Goal: Find specific fact

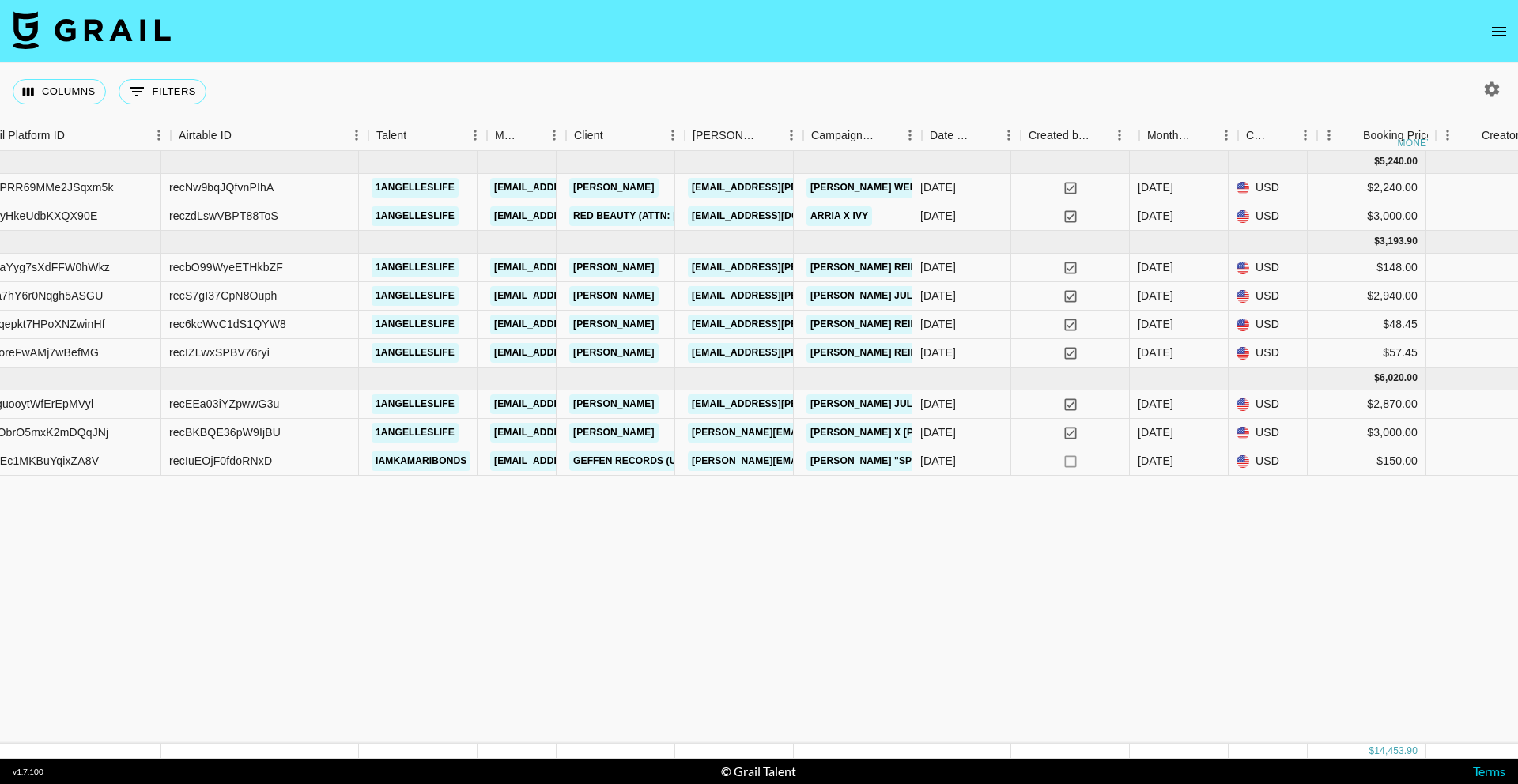
scroll to position [0, 157]
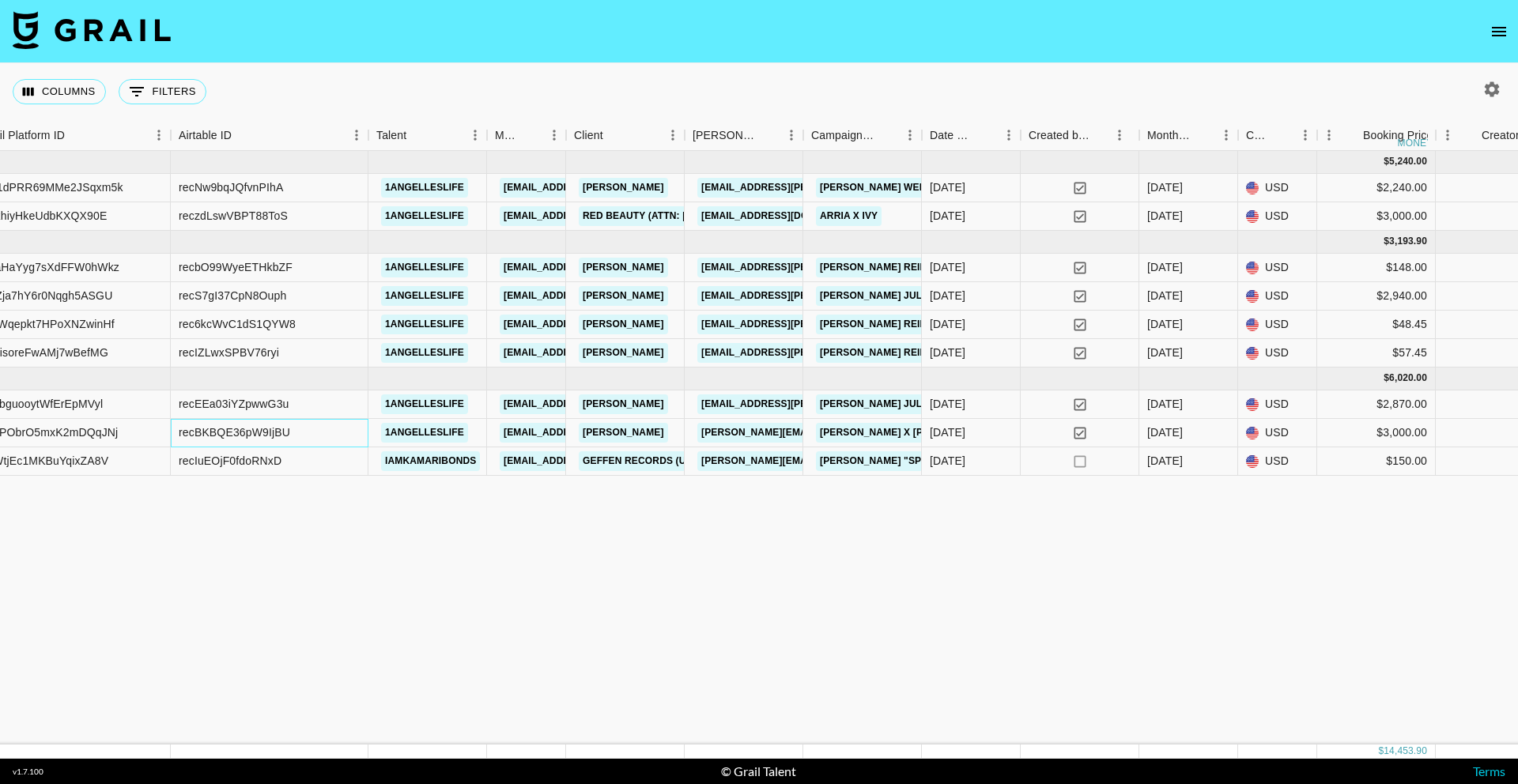
click at [321, 427] on div "recBKBQE36pW9IjBU" at bounding box center [270, 433] width 198 height 28
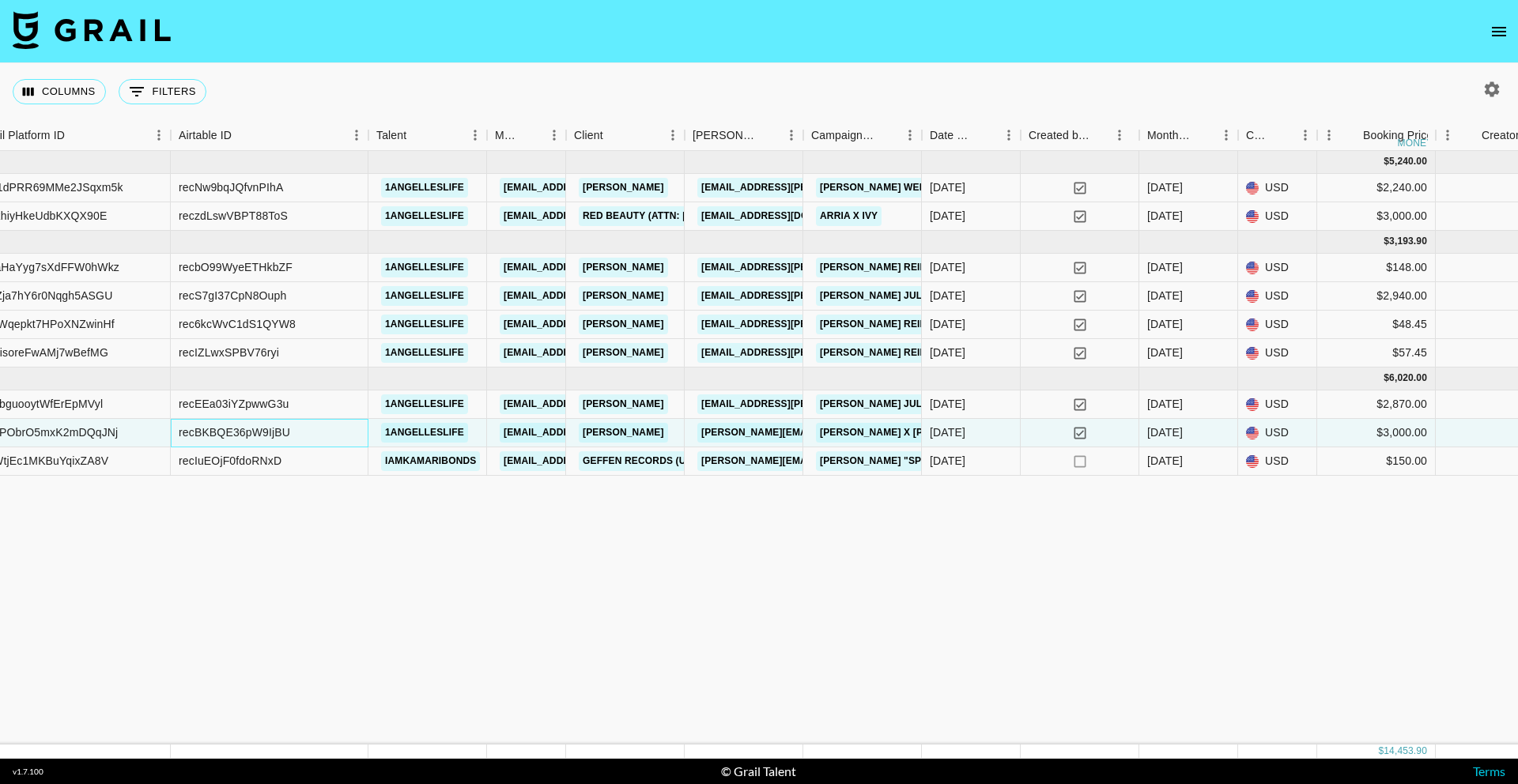
click at [321, 427] on div "recBKBQE36pW9IjBU" at bounding box center [270, 433] width 198 height 28
click at [344, 399] on div "recEEa03iYZpwwG3u" at bounding box center [270, 405] width 198 height 28
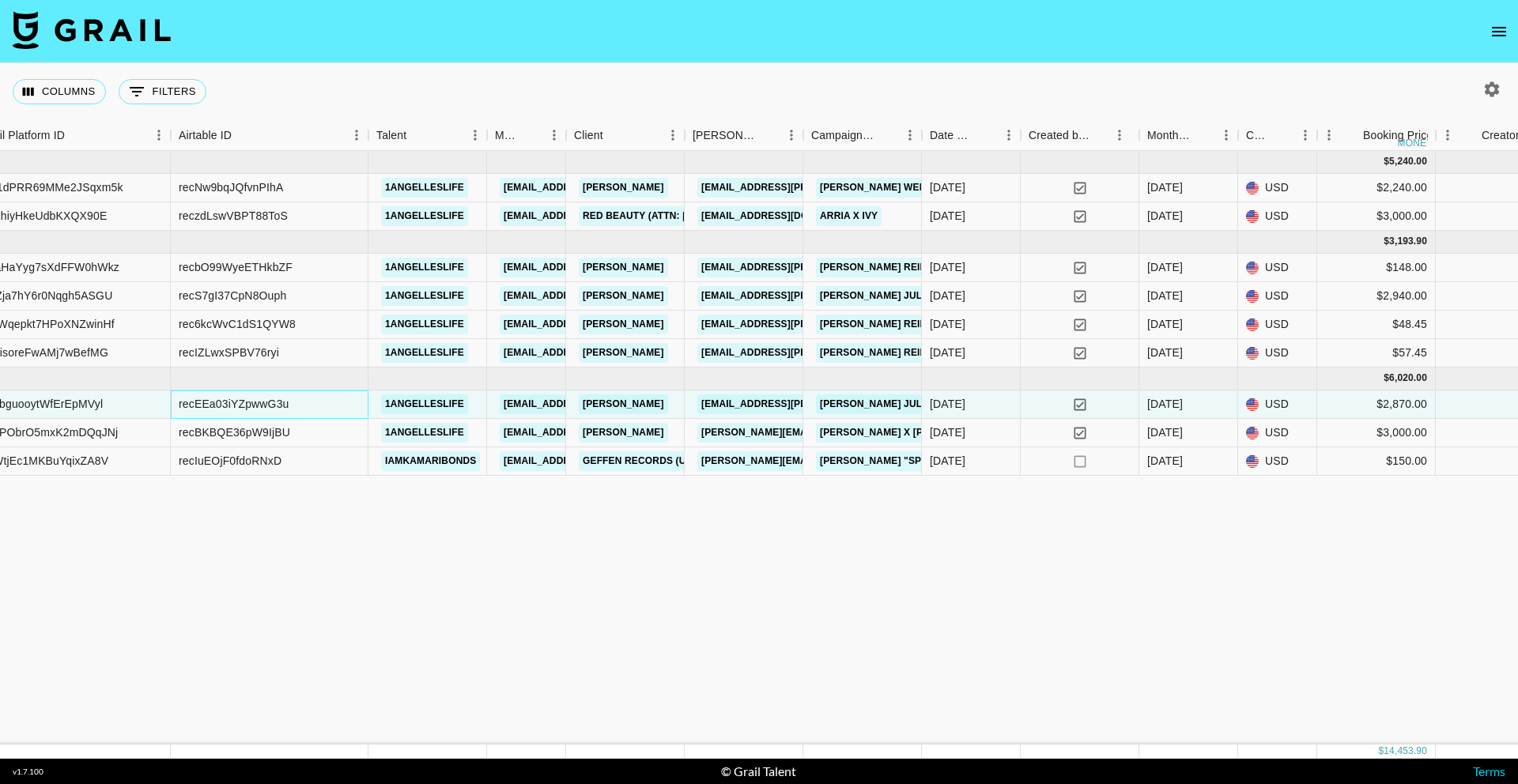
click at [343, 403] on div "recEEa03iYZpwwG3u" at bounding box center [270, 405] width 198 height 28
click at [306, 415] on div "recEEa03iYZpwwG3u" at bounding box center [270, 405] width 198 height 28
click at [297, 411] on div "recEEa03iYZpwwG3u" at bounding box center [270, 405] width 198 height 28
click at [296, 411] on div "recEEa03iYZpwwG3u" at bounding box center [270, 405] width 198 height 28
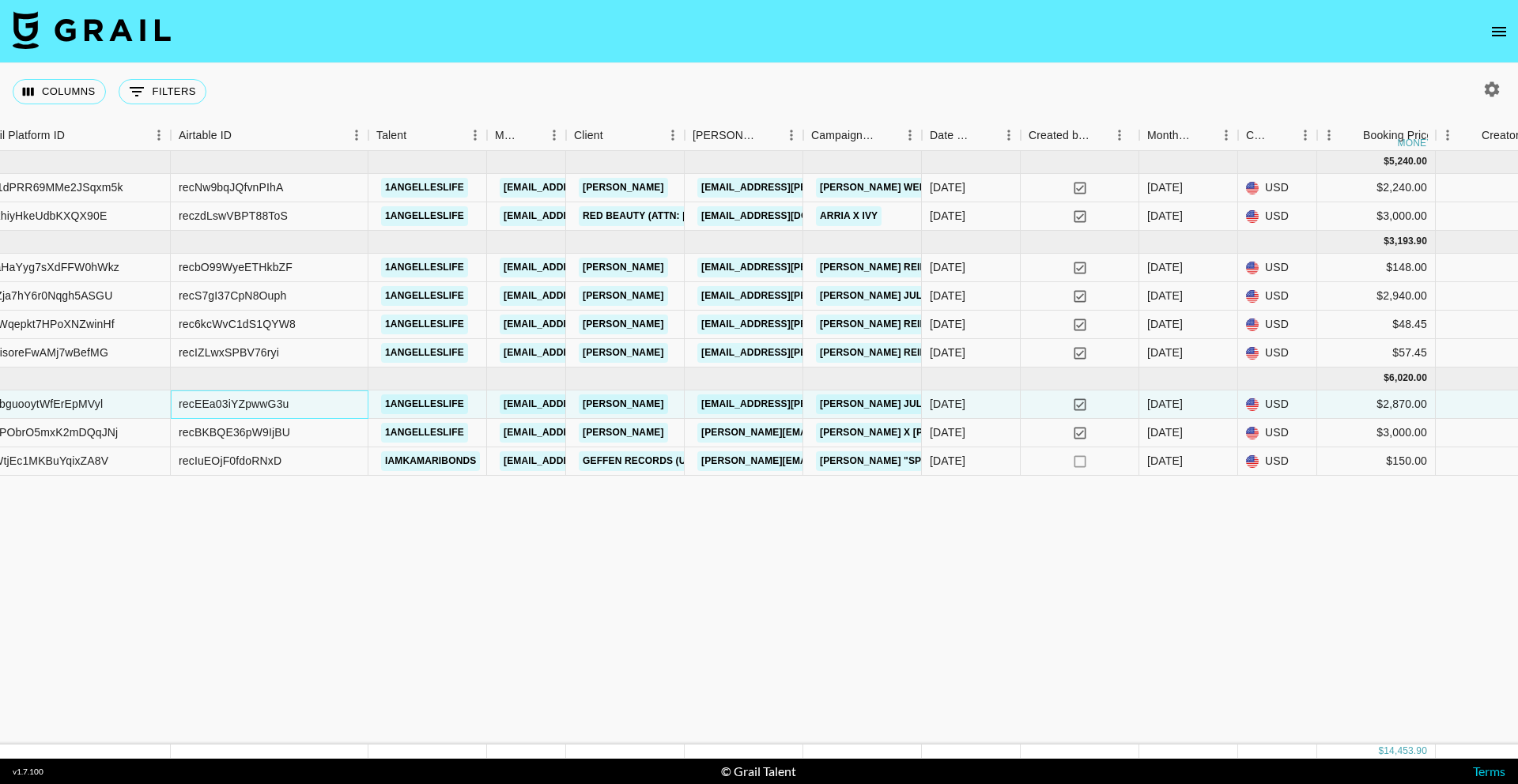
click at [295, 411] on div "recEEa03iYZpwwG3u" at bounding box center [270, 405] width 198 height 28
click at [271, 406] on div "recEEa03iYZpwwG3u" at bounding box center [234, 403] width 111 height 16
copy div "recEEa03iYZpwwG3u"
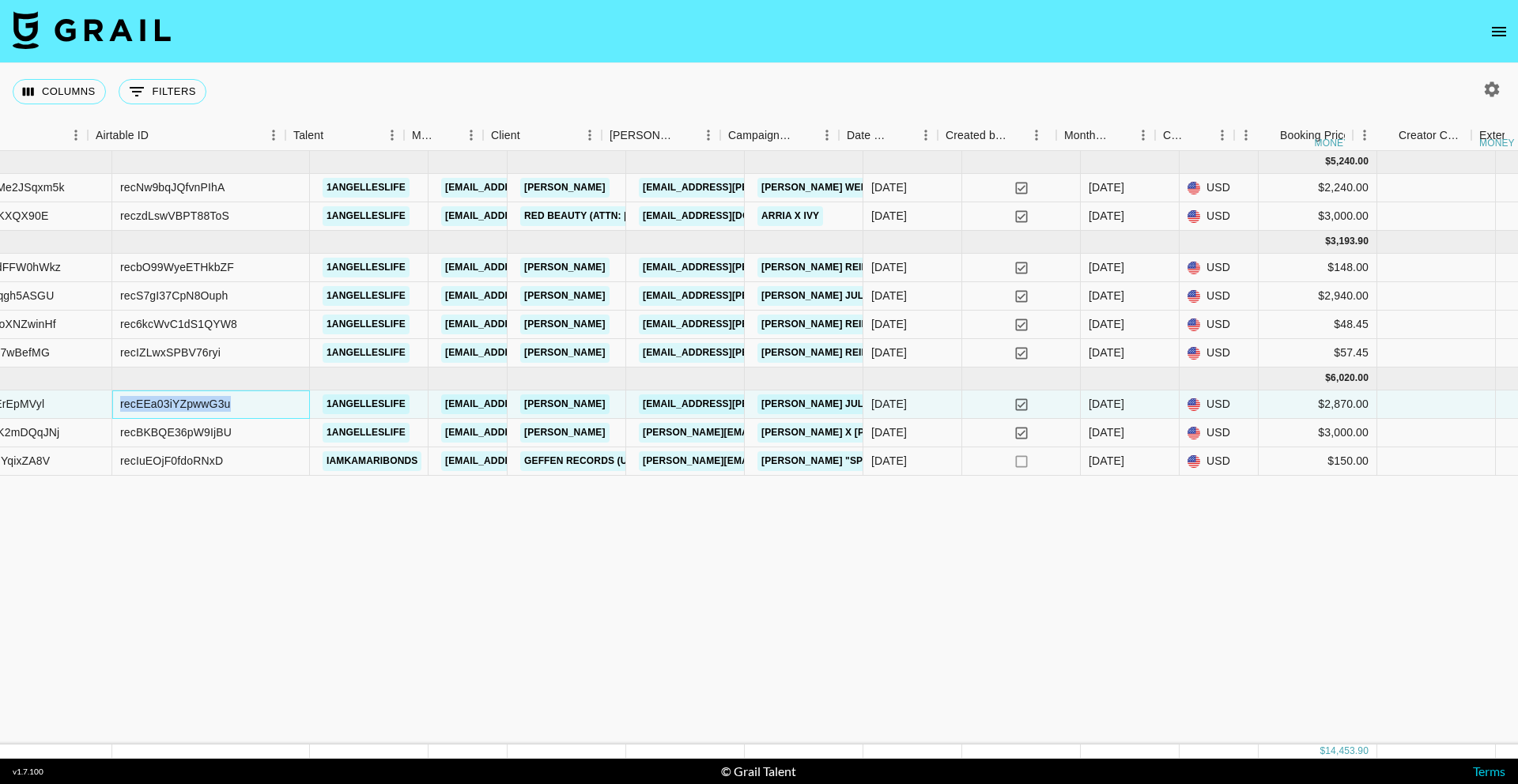
scroll to position [0, 205]
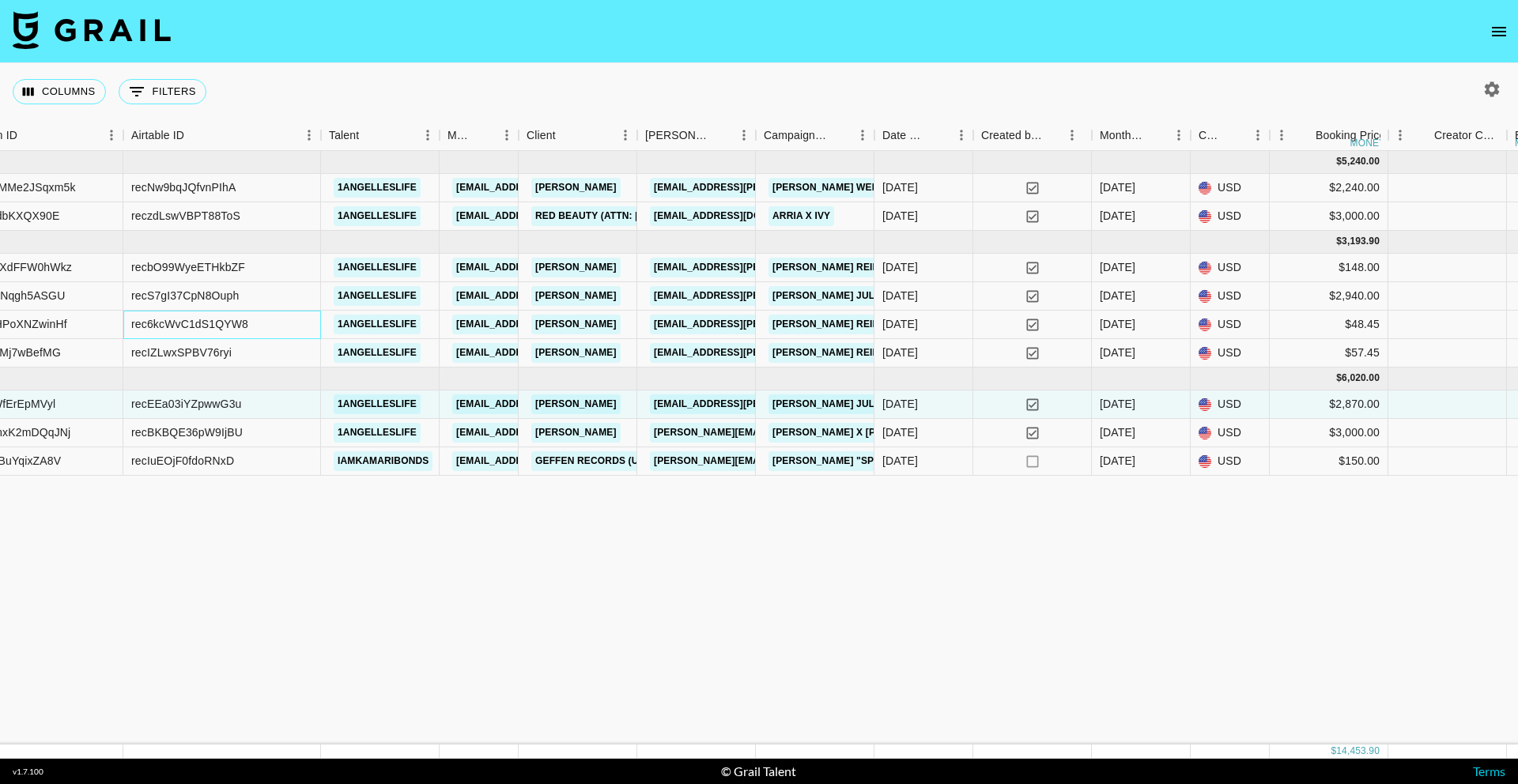
click at [250, 326] on div "rec6kcWvC1dS1QYW8" at bounding box center [222, 325] width 198 height 28
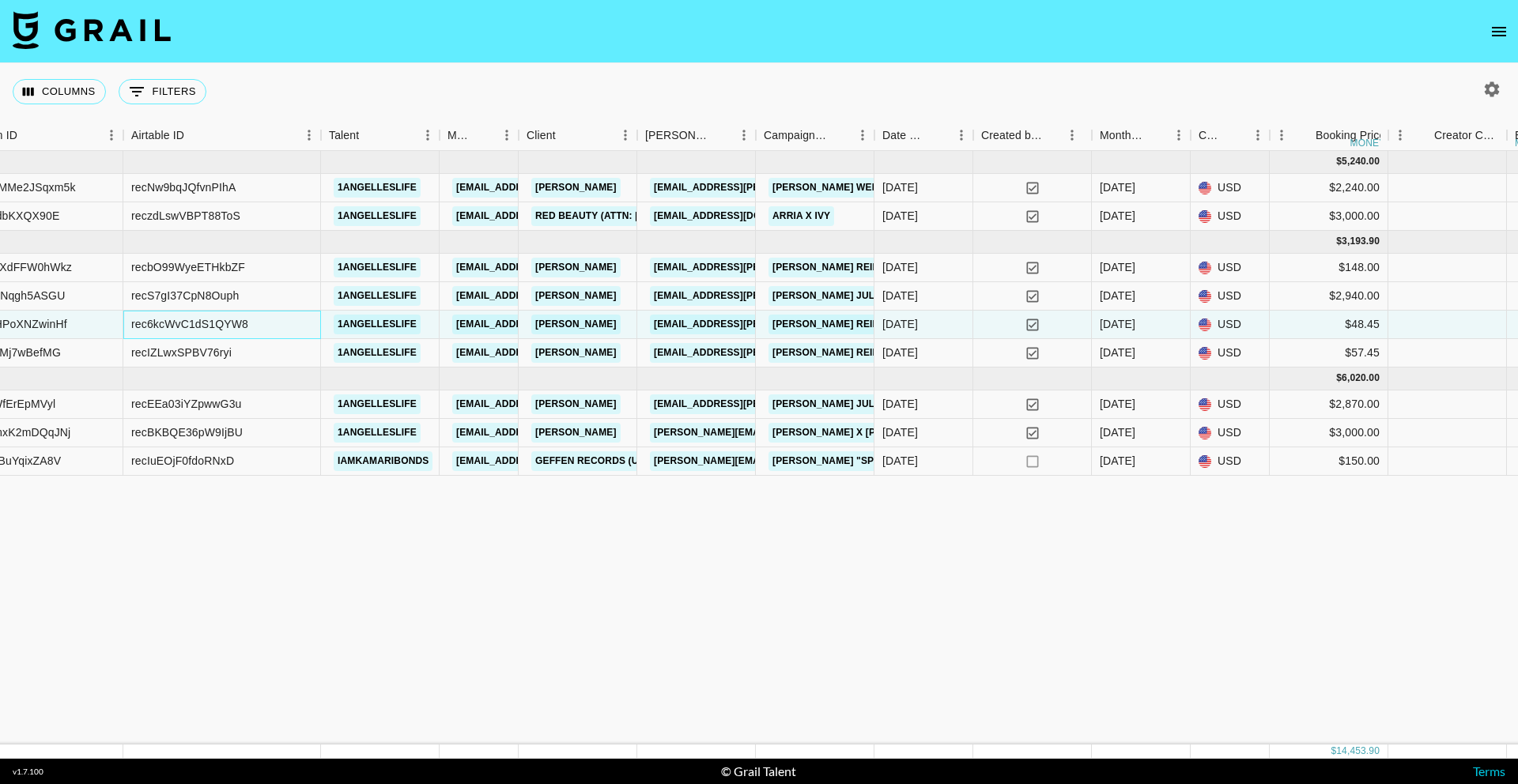
click at [261, 328] on div "rec6kcWvC1dS1QYW8" at bounding box center [222, 325] width 198 height 28
click at [261, 329] on div "rec6kcWvC1dS1QYW8" at bounding box center [222, 325] width 198 height 28
click at [265, 348] on div "recIZLwxSPBV76ryi" at bounding box center [222, 353] width 198 height 28
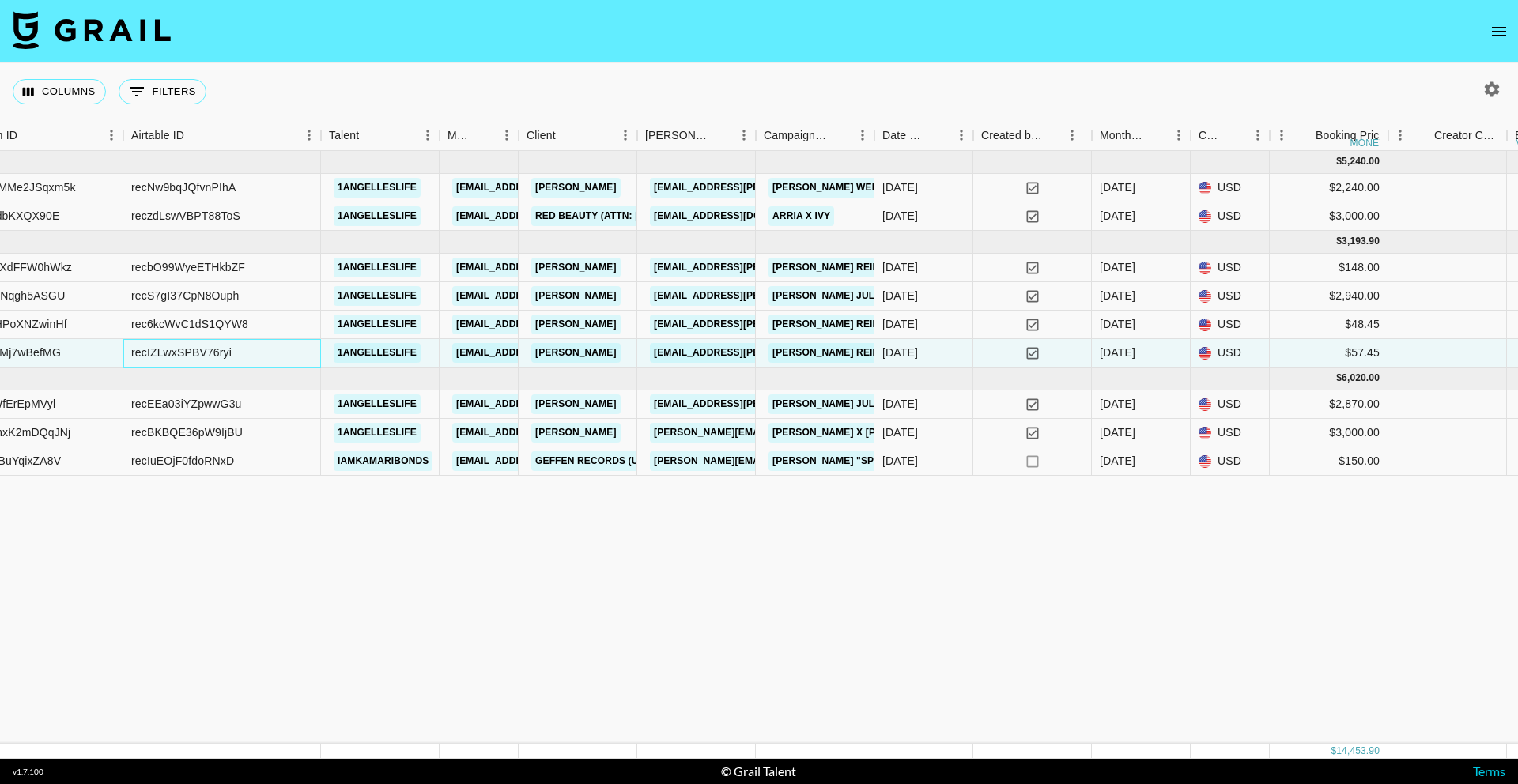
click at [265, 348] on div "recIZLwxSPBV76ryi" at bounding box center [222, 353] width 198 height 28
click at [265, 350] on div "recIZLwxSPBV76ryi" at bounding box center [222, 353] width 198 height 28
click at [264, 350] on div "recIZLwxSPBV76ryi" at bounding box center [222, 353] width 198 height 28
click at [250, 353] on div "recIZLwxSPBV76ryi" at bounding box center [222, 353] width 198 height 28
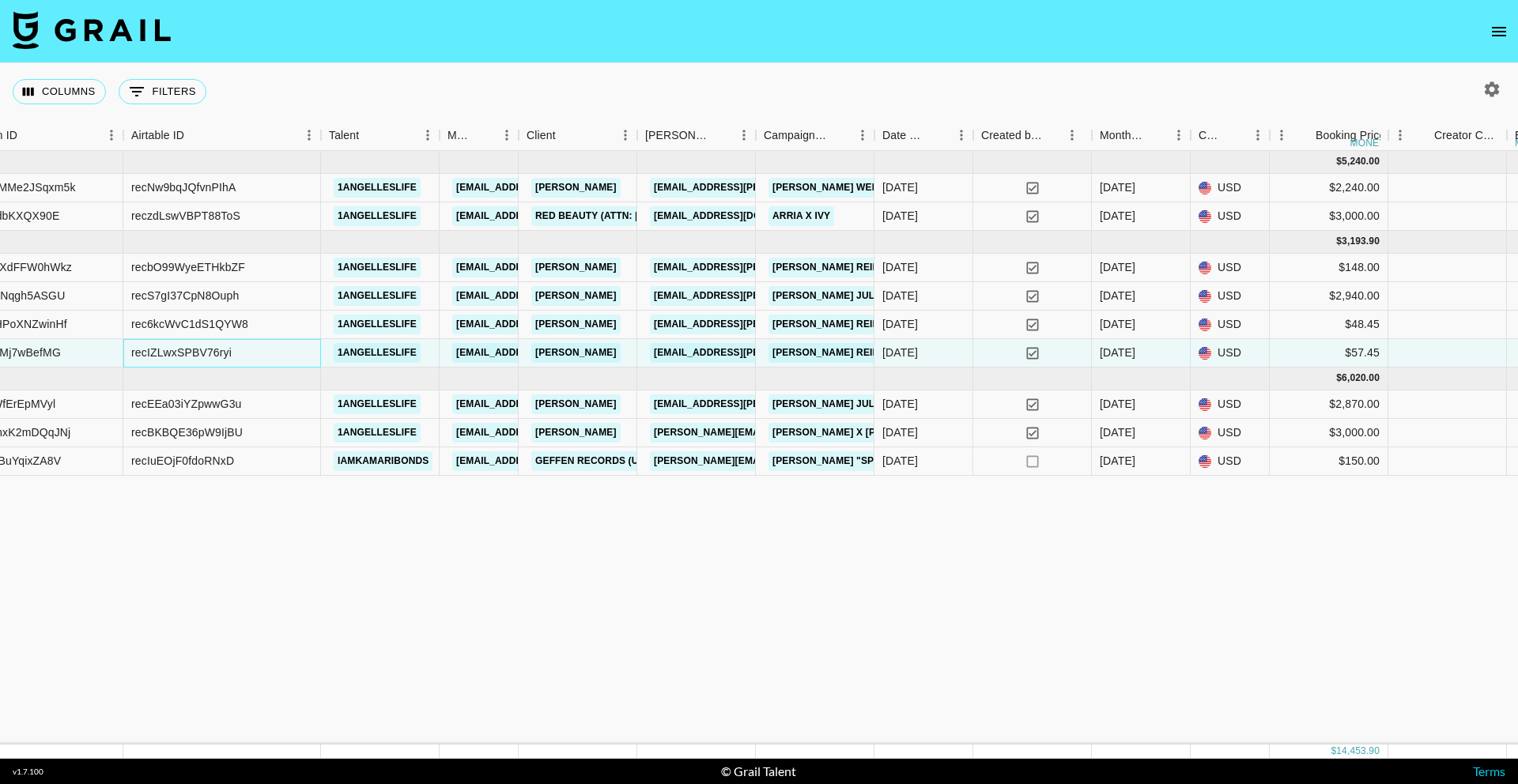
click at [236, 355] on div "recIZLwxSPBV76ryi" at bounding box center [222, 353] width 198 height 28
click at [216, 354] on div "recIZLwxSPBV76ryi" at bounding box center [181, 352] width 100 height 16
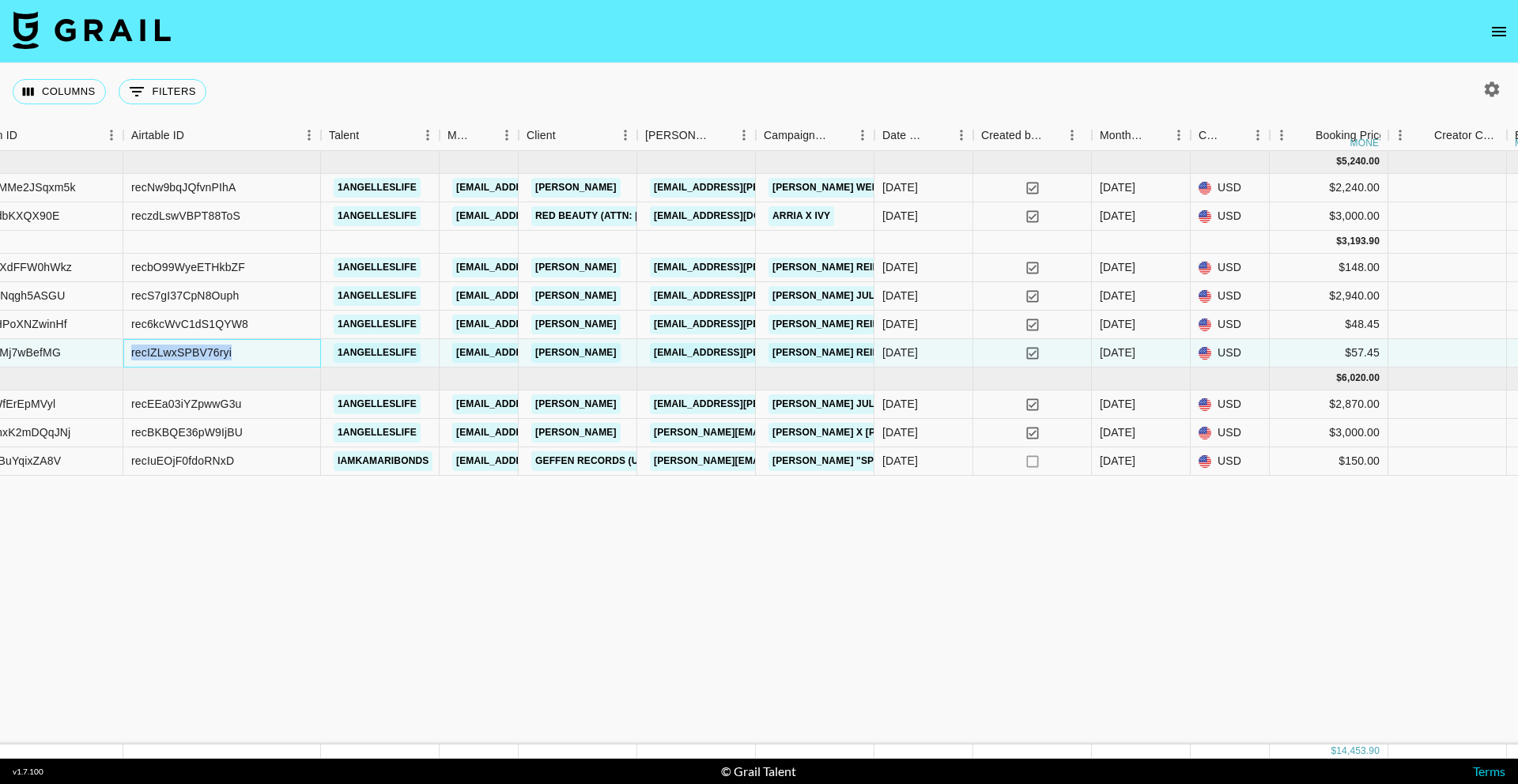
copy div "recIZLwxSPBV76ryi"
